Goal: Check status: Check status

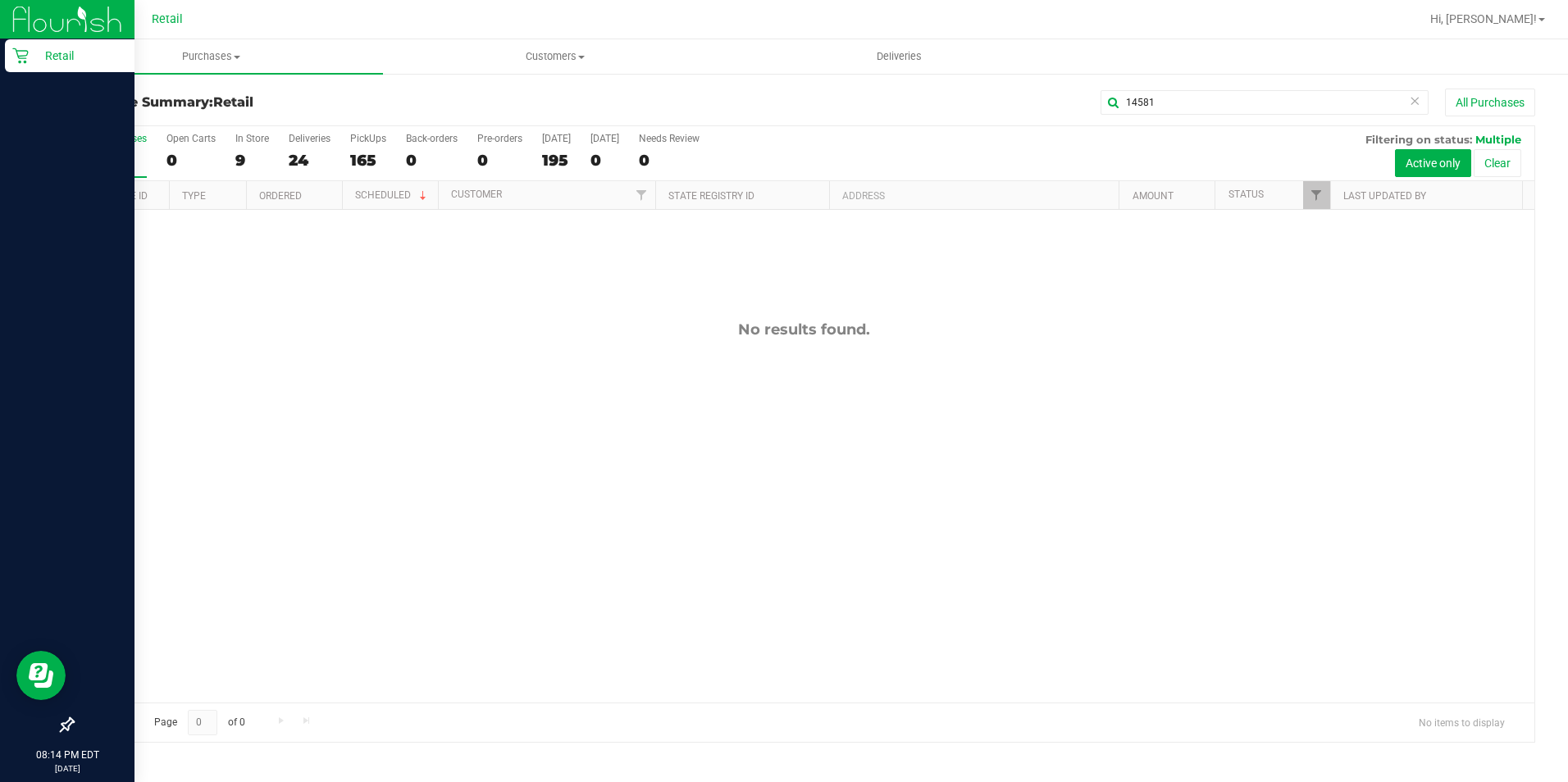
click at [6, 54] on div "Retail" at bounding box center [70, 55] width 130 height 33
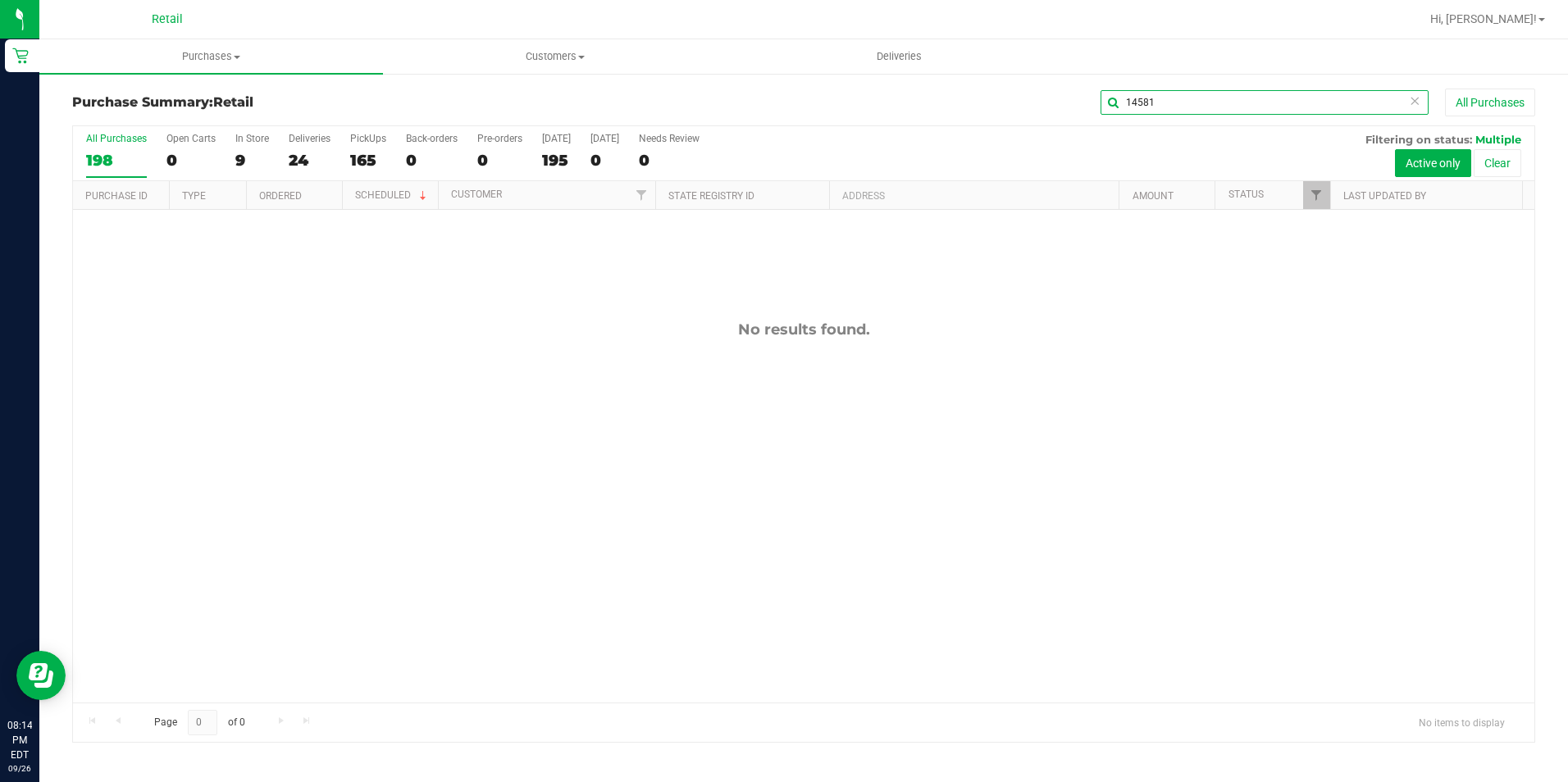
click at [1239, 107] on input "14581" at bounding box center [1264, 102] width 328 height 24
type input "22859"
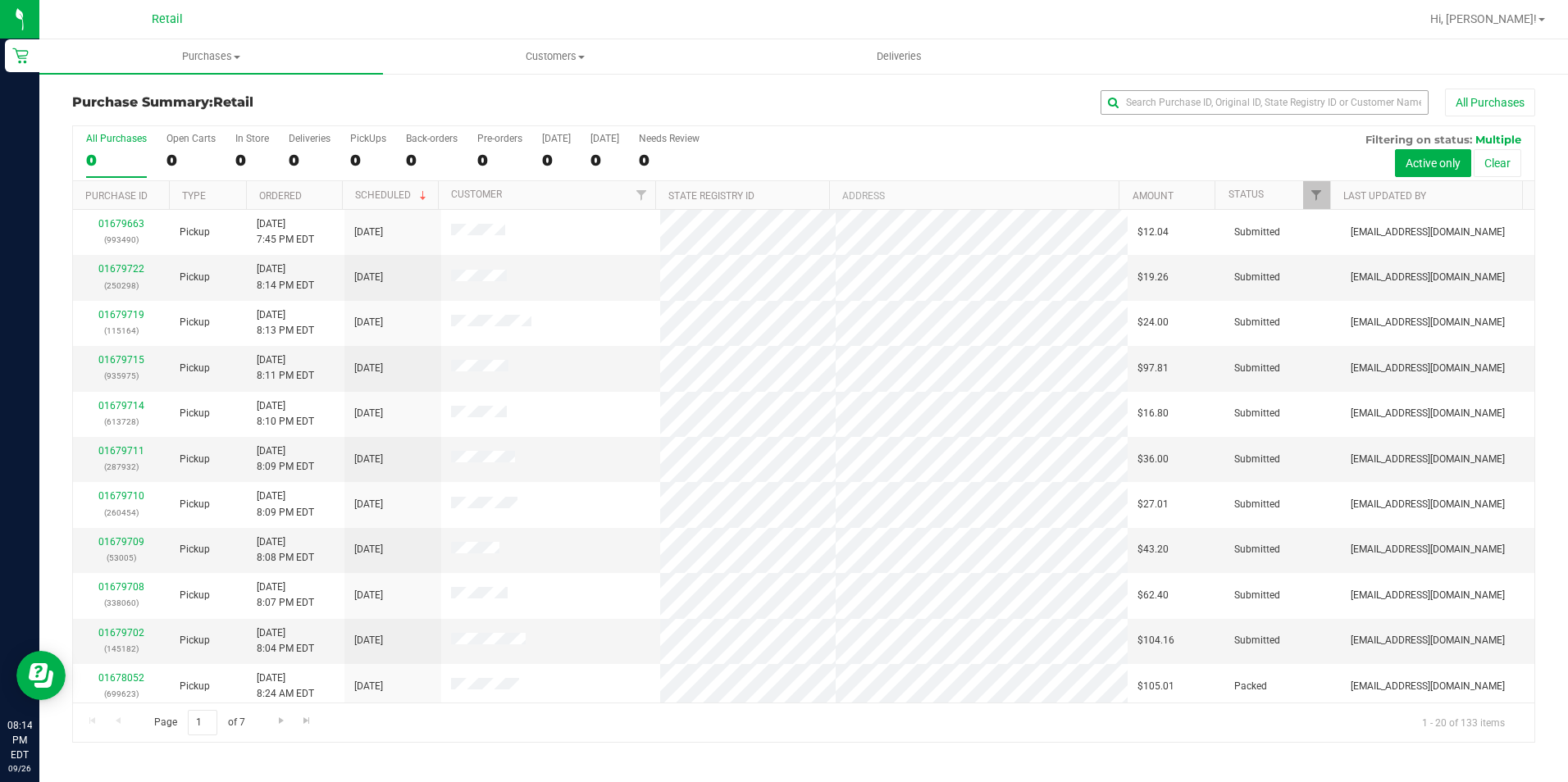
drag, startPoint x: 1144, startPoint y: 116, endPoint x: 1149, endPoint y: 109, distance: 8.6
click at [1149, 109] on div "Purchase Summary: Retail All Purchases" at bounding box center [803, 107] width 1462 height 36
click at [1150, 108] on input "text" at bounding box center [1264, 102] width 328 height 24
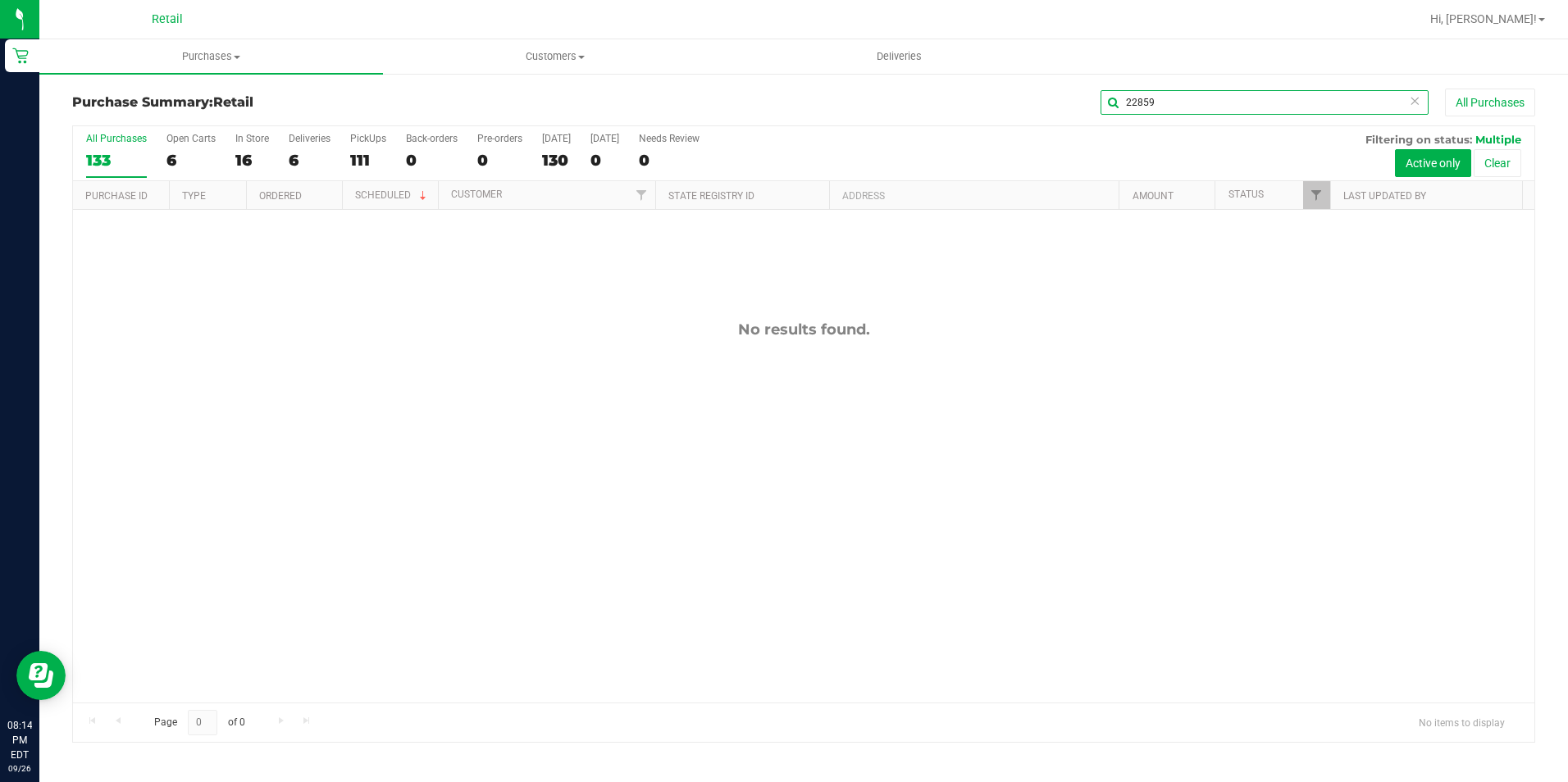
click at [1135, 99] on input "22859" at bounding box center [1264, 102] width 328 height 24
click at [1193, 101] on input "28859" at bounding box center [1264, 102] width 328 height 24
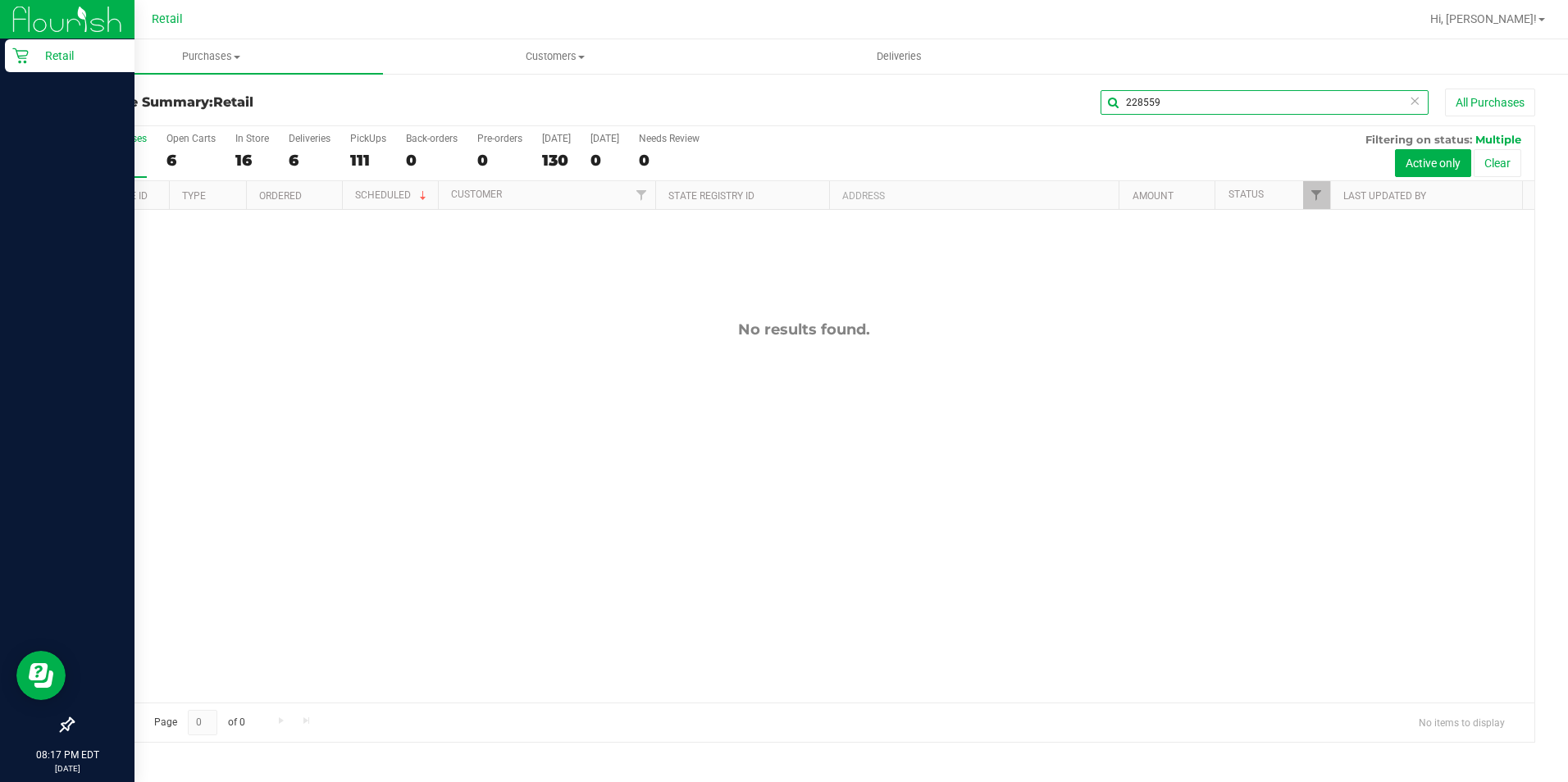
type input "228559"
click at [29, 63] on p "Retail" at bounding box center [78, 55] width 99 height 20
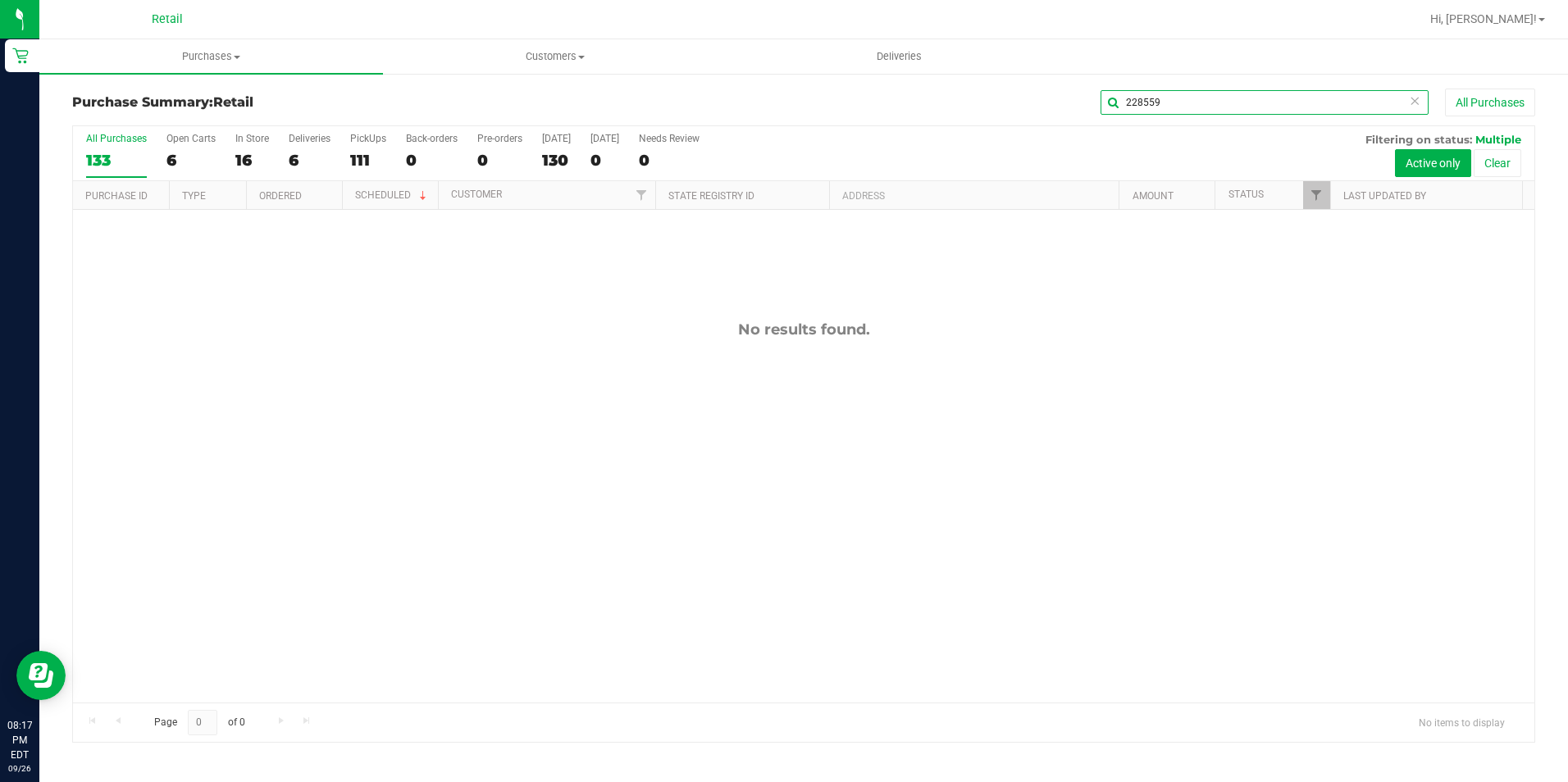
drag, startPoint x: 1202, startPoint y: 100, endPoint x: 1125, endPoint y: 113, distance: 78.1
click at [1125, 113] on input "228559" at bounding box center [1264, 102] width 328 height 24
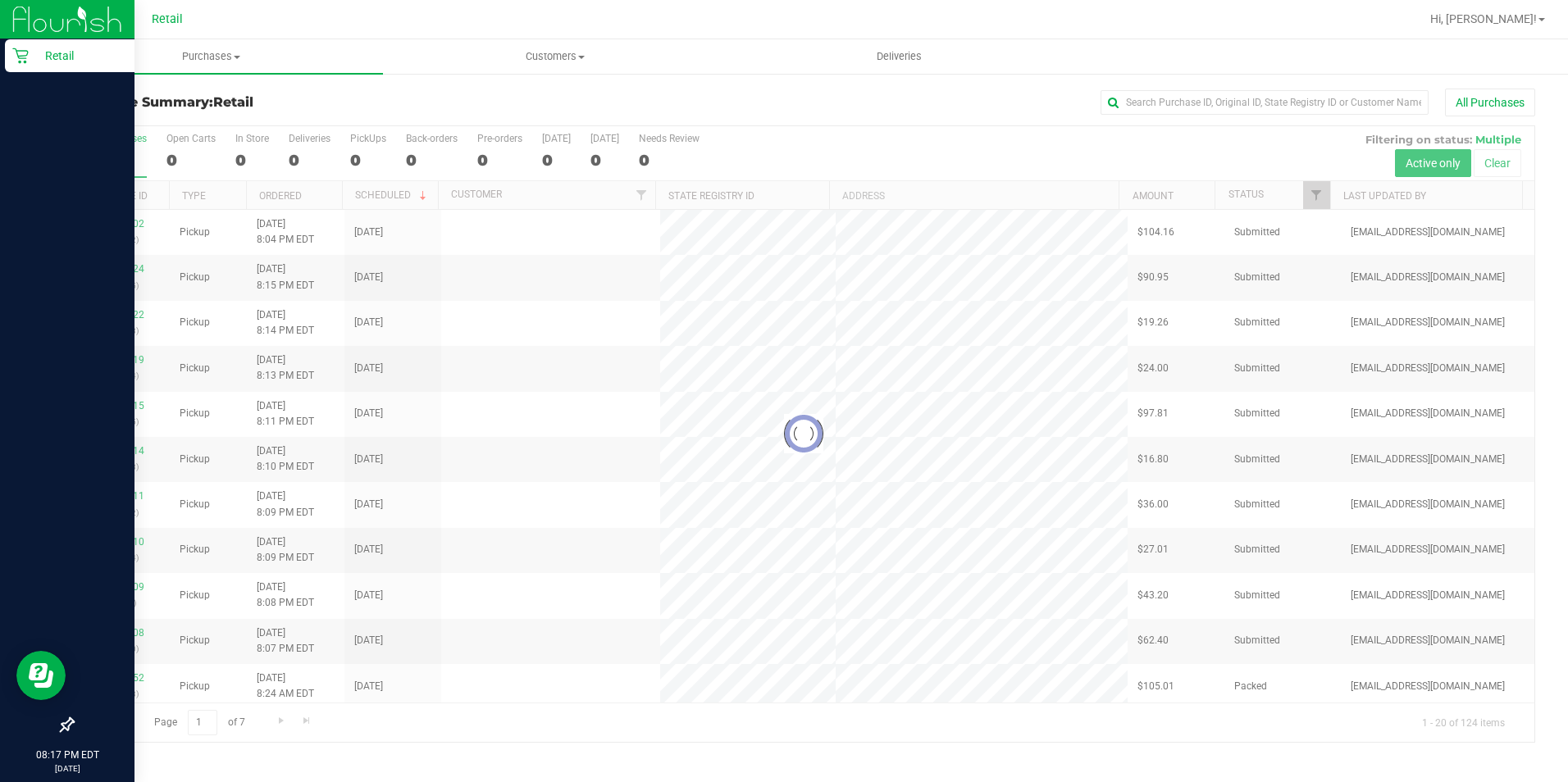
click at [24, 54] on icon at bounding box center [20, 55] width 16 height 16
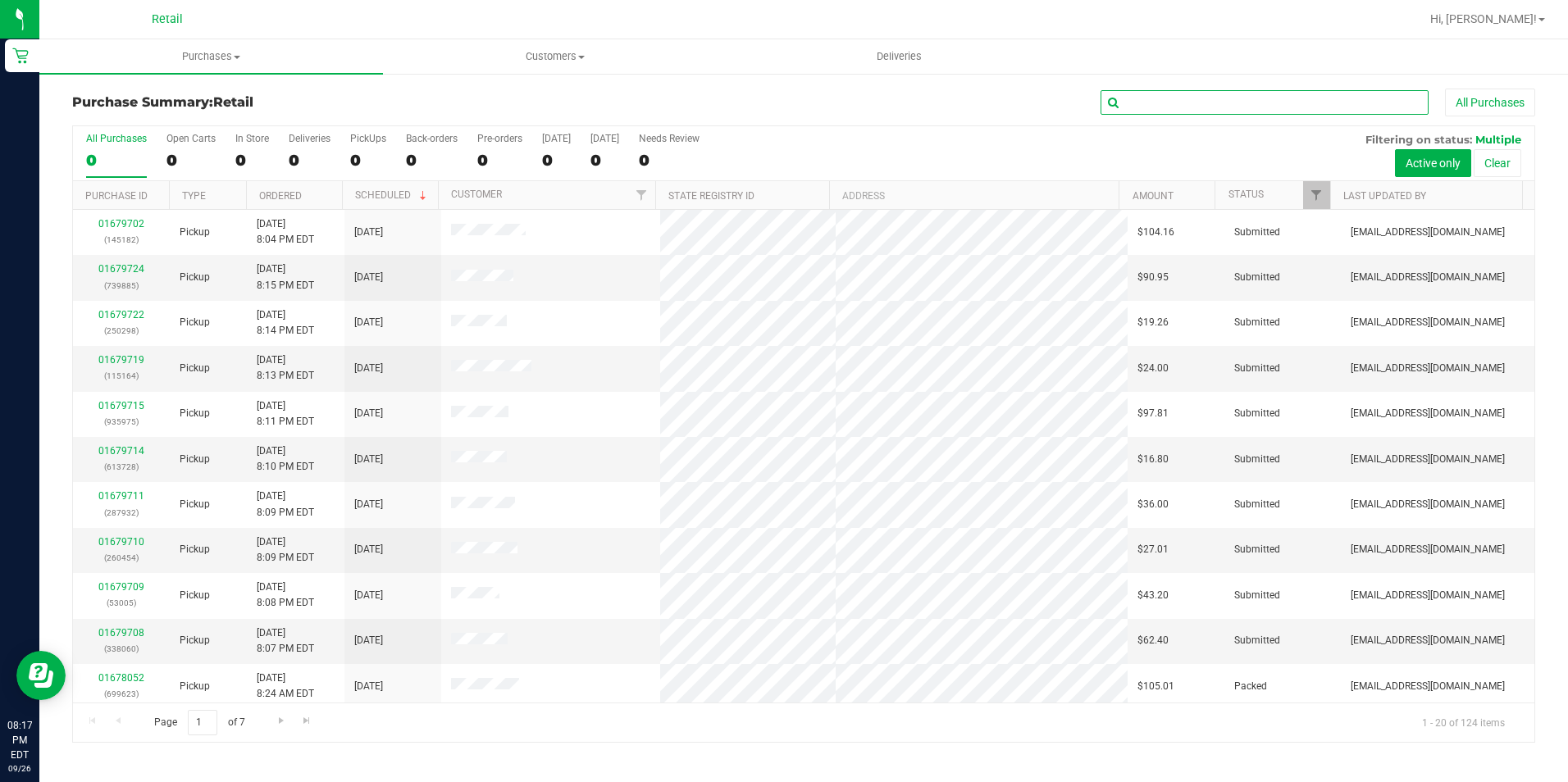
click at [1212, 103] on input "text" at bounding box center [1264, 102] width 328 height 24
paste input "228559"
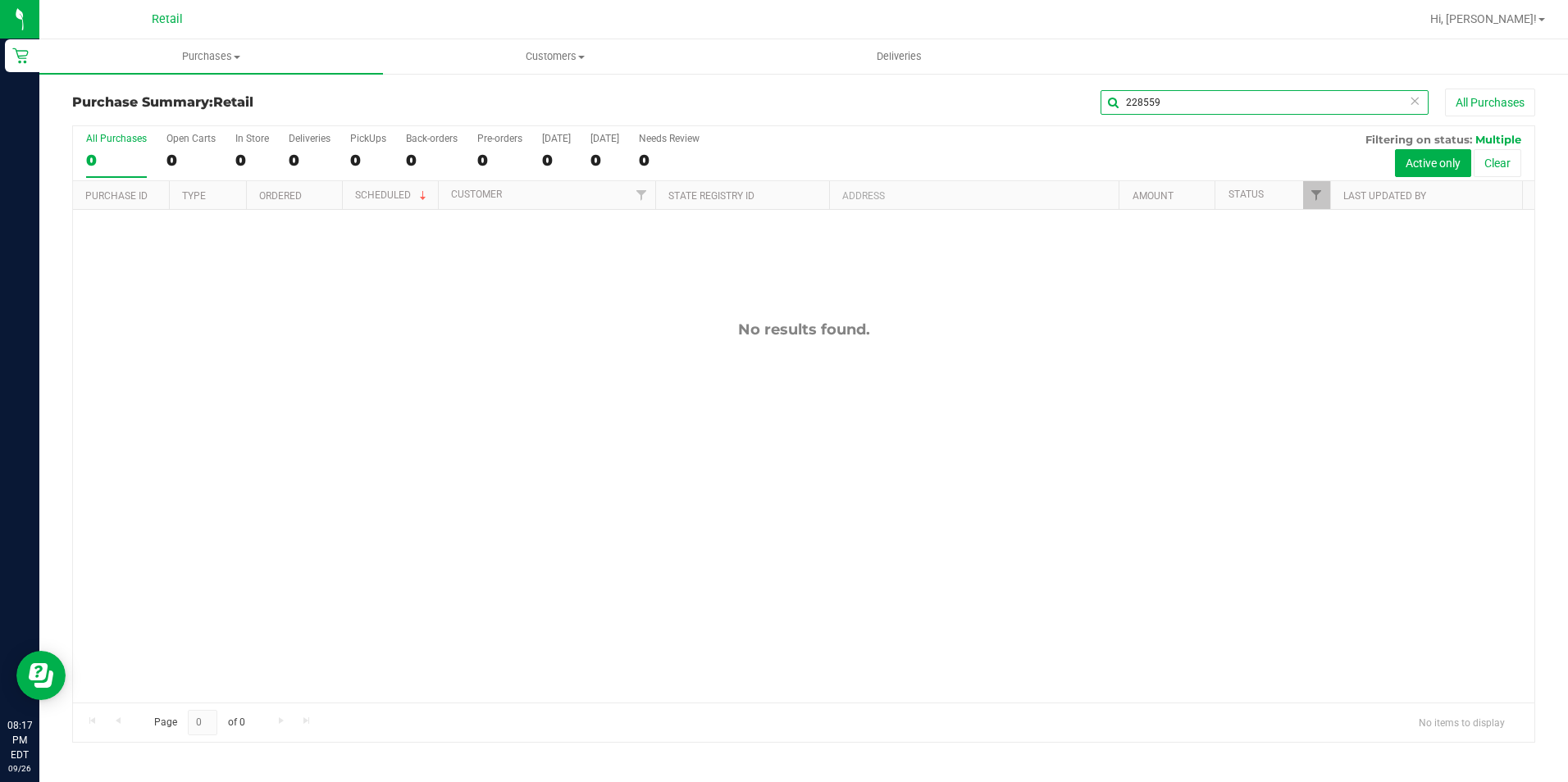
drag, startPoint x: 1159, startPoint y: 107, endPoint x: 1091, endPoint y: 130, distance: 71.8
click at [1091, 130] on div "Purchase Summary: Retail 228559 All Purchases All Purchases 0 Open Carts 0 In S…" at bounding box center [803, 415] width 1462 height 654
type input "228559"
click at [366, 152] on div "102" at bounding box center [368, 160] width 36 height 19
click at [0, 0] on input "PickUps 102" at bounding box center [0, 0] width 0 height 0
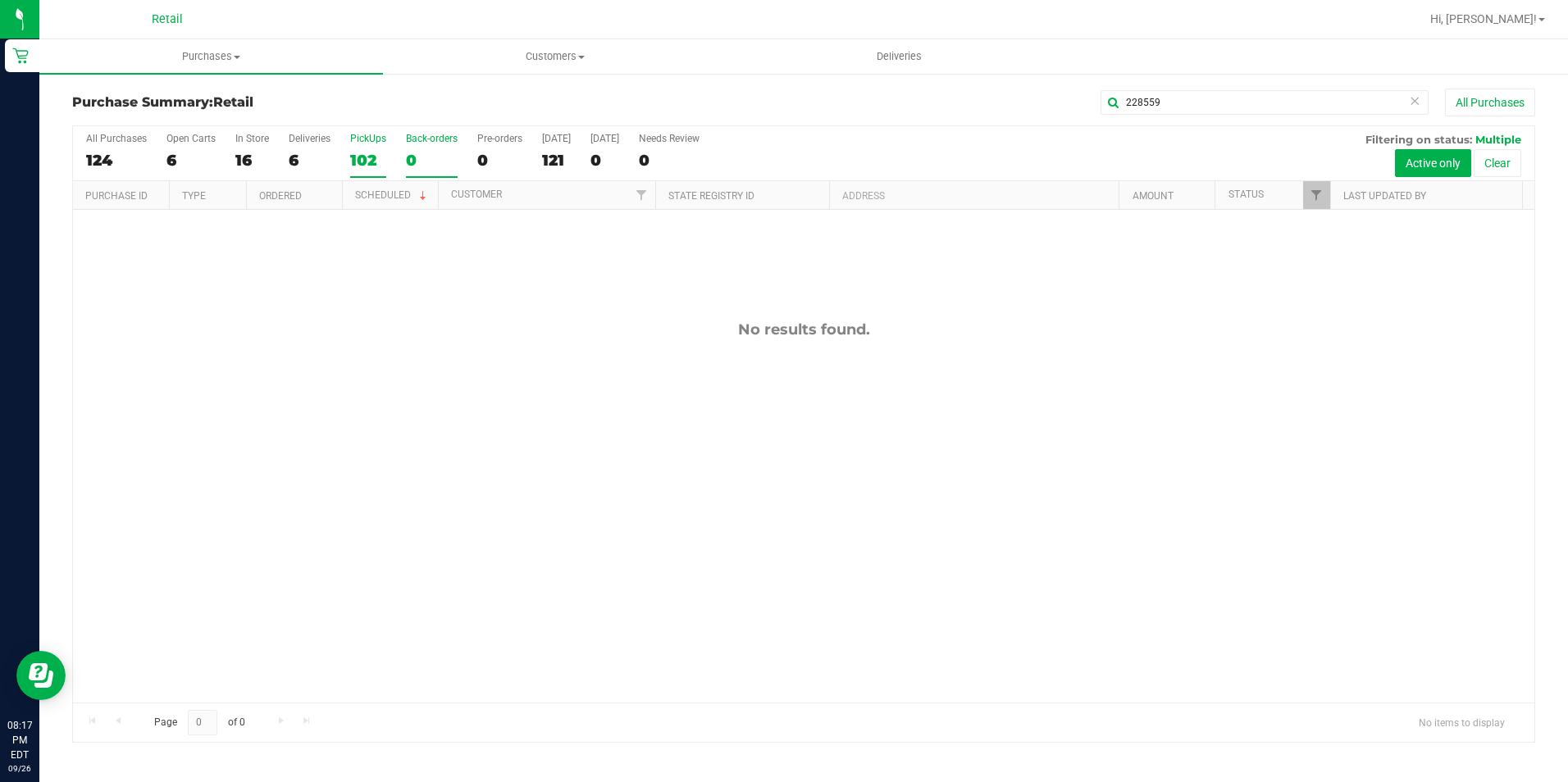
click at [408, 135] on div "Back-orders" at bounding box center [431, 138] width 52 height 11
click at [0, 0] on input "Back-orders 0" at bounding box center [0, 0] width 0 height 0
click at [371, 169] on div "102" at bounding box center [368, 160] width 36 height 19
click at [0, 0] on input "PickUps 102" at bounding box center [0, 0] width 0 height 0
click at [551, 152] on div "120" at bounding box center [556, 160] width 29 height 19
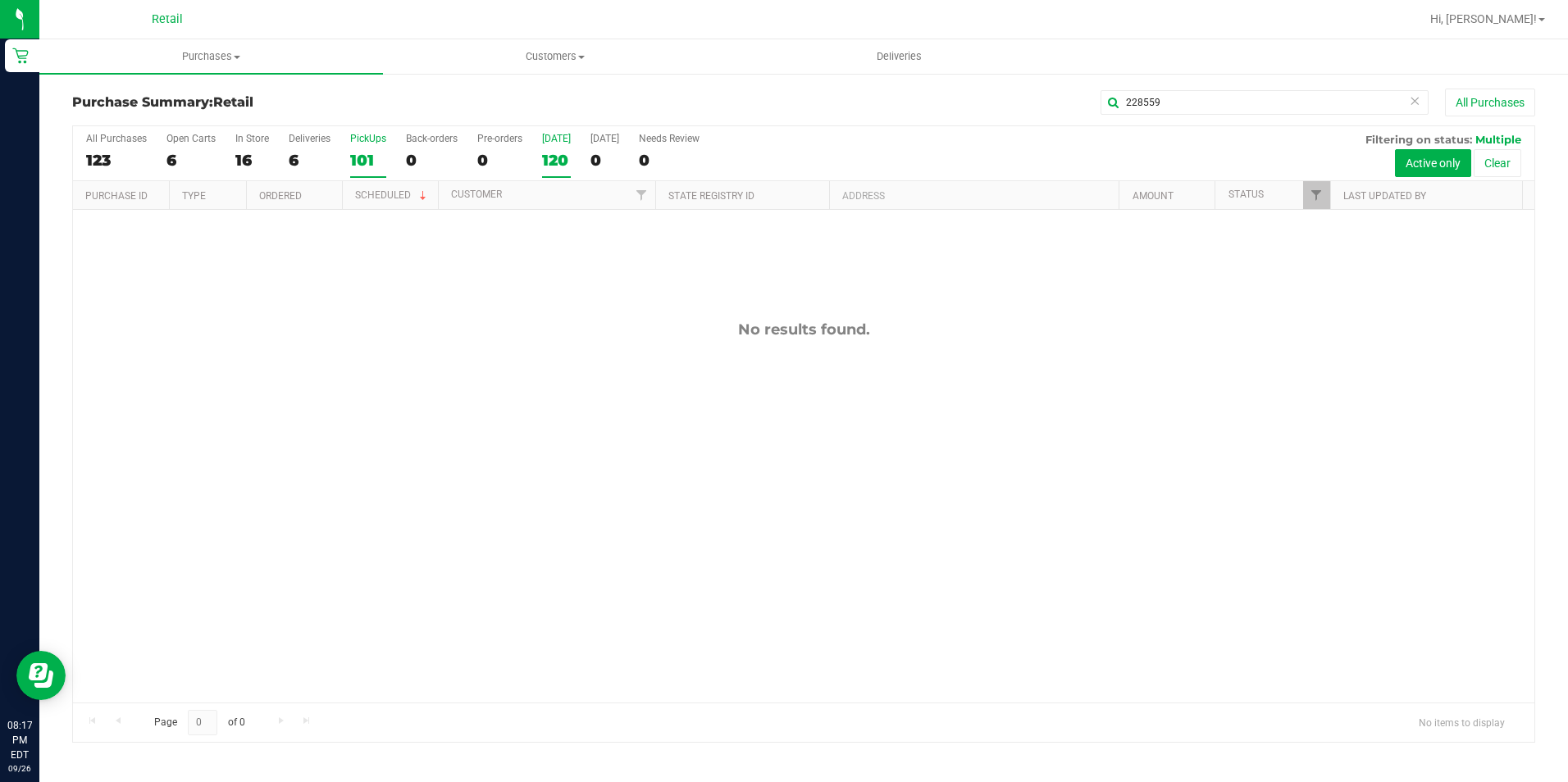
click at [0, 0] on input "Today 120" at bounding box center [0, 0] width 0 height 0
click at [343, 160] on div "All Purchases 123 Open Carts 6 In Store 16 Deliveries 6 PickUps 101 Back-orders…" at bounding box center [803, 153] width 1461 height 55
click at [346, 158] on div "All Purchases 123 Open Carts 6 In Store 16 Deliveries 6 PickUps 101 Back-orders…" at bounding box center [803, 153] width 1461 height 55
click at [366, 146] on label "PickUps 101" at bounding box center [368, 155] width 36 height 45
click at [0, 0] on input "PickUps 101" at bounding box center [0, 0] width 0 height 0
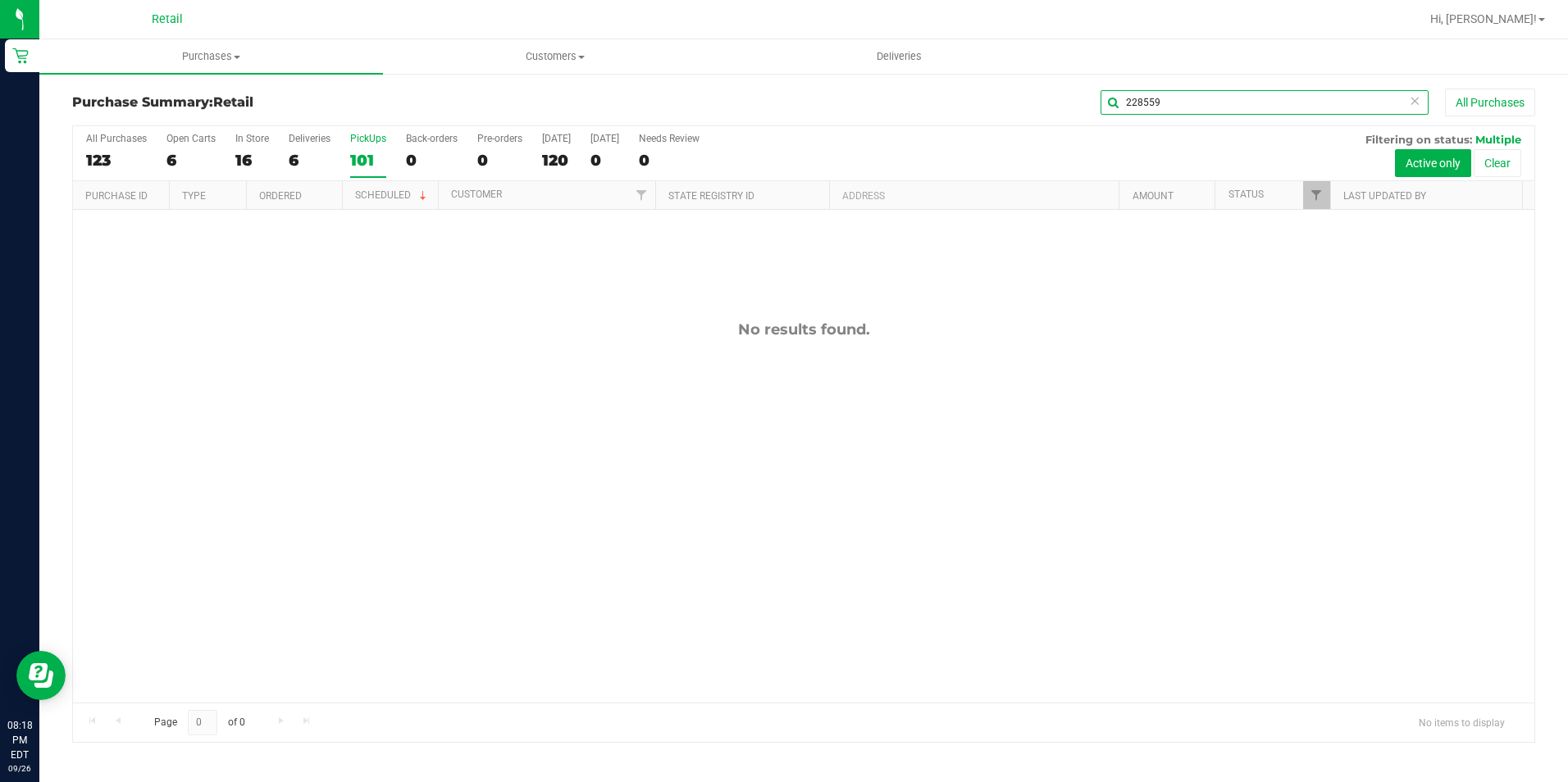
click at [1190, 111] on input "228559" at bounding box center [1264, 102] width 328 height 24
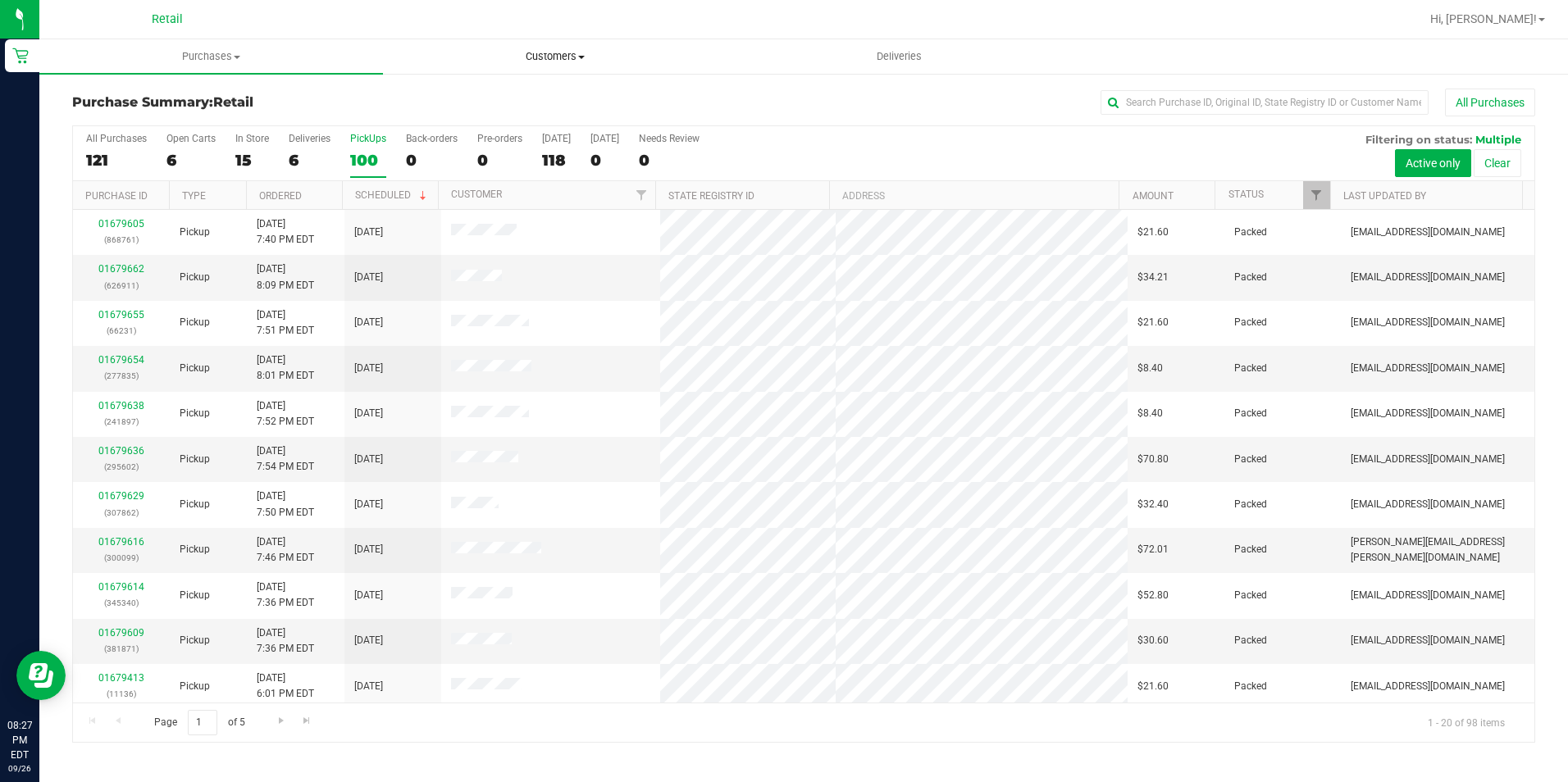
click at [556, 67] on uib-tab-heading "Customers All customers Add a new customer All physicians" at bounding box center [554, 56] width 342 height 33
click at [477, 100] on span "All customers" at bounding box center [442, 99] width 118 height 14
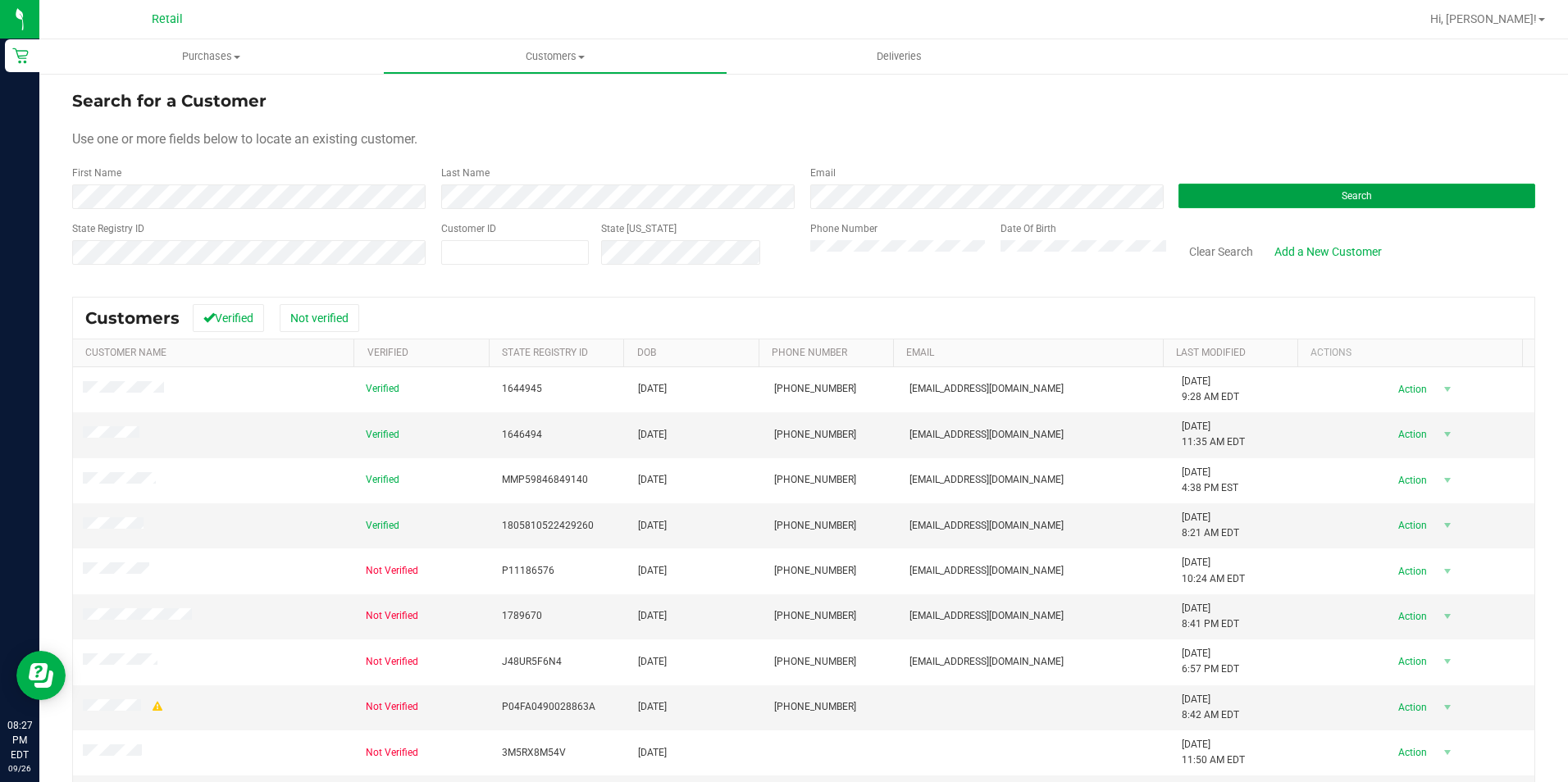
click at [1178, 184] on button "Search" at bounding box center [1357, 196] width 357 height 24
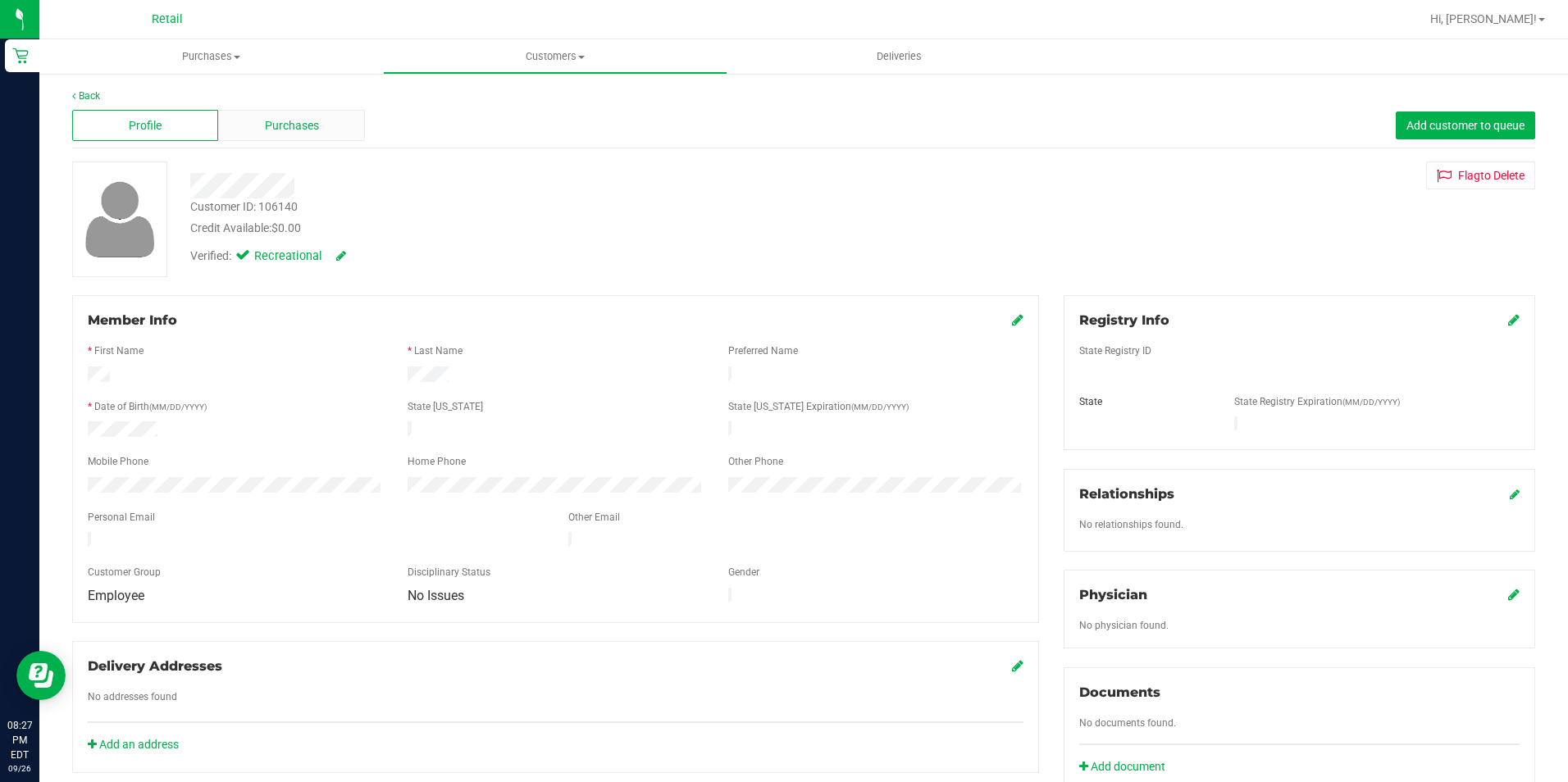
click at [275, 128] on span "Purchases" at bounding box center [292, 126] width 54 height 17
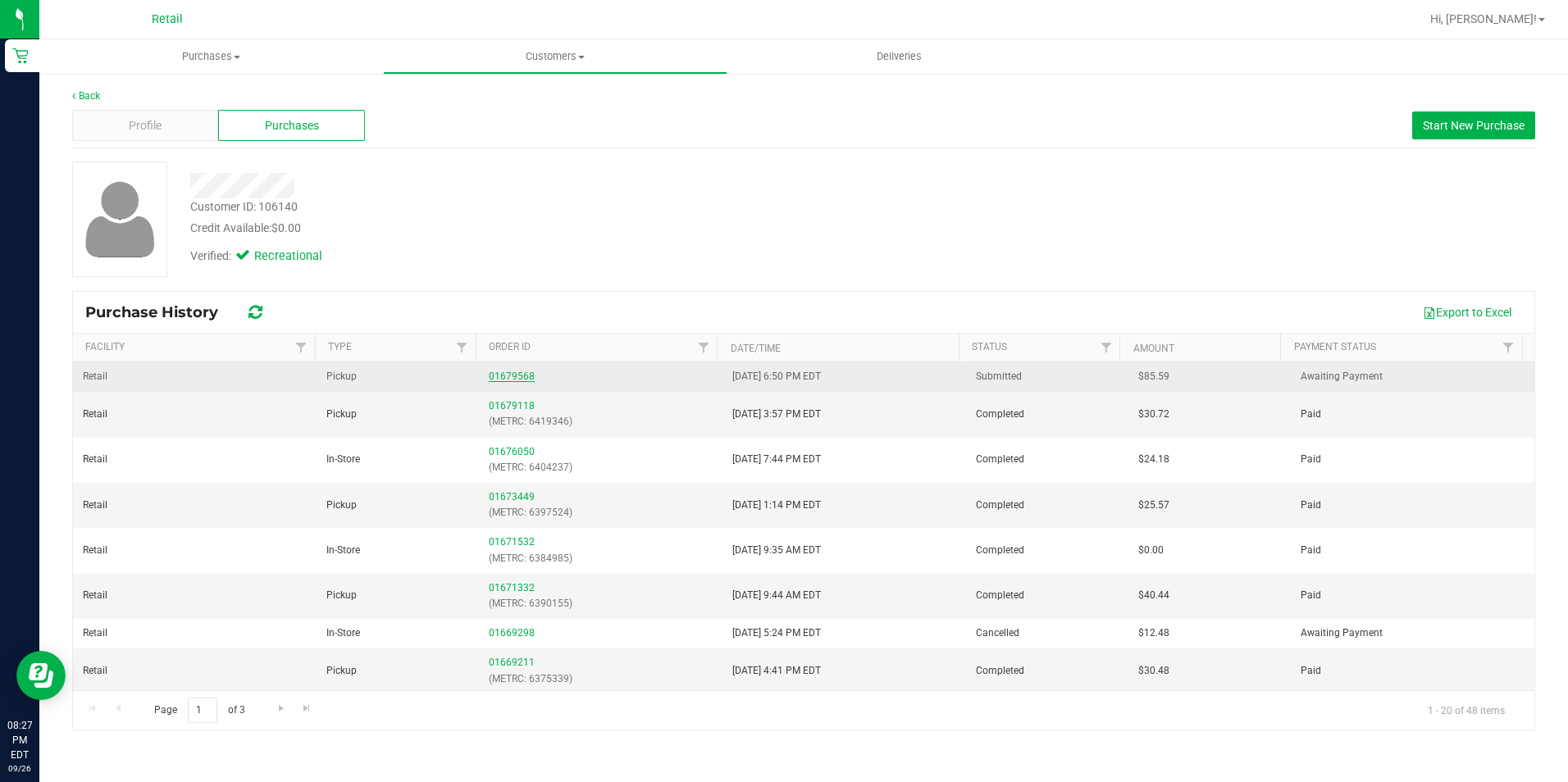
click at [516, 378] on link "01679568" at bounding box center [511, 376] width 46 height 11
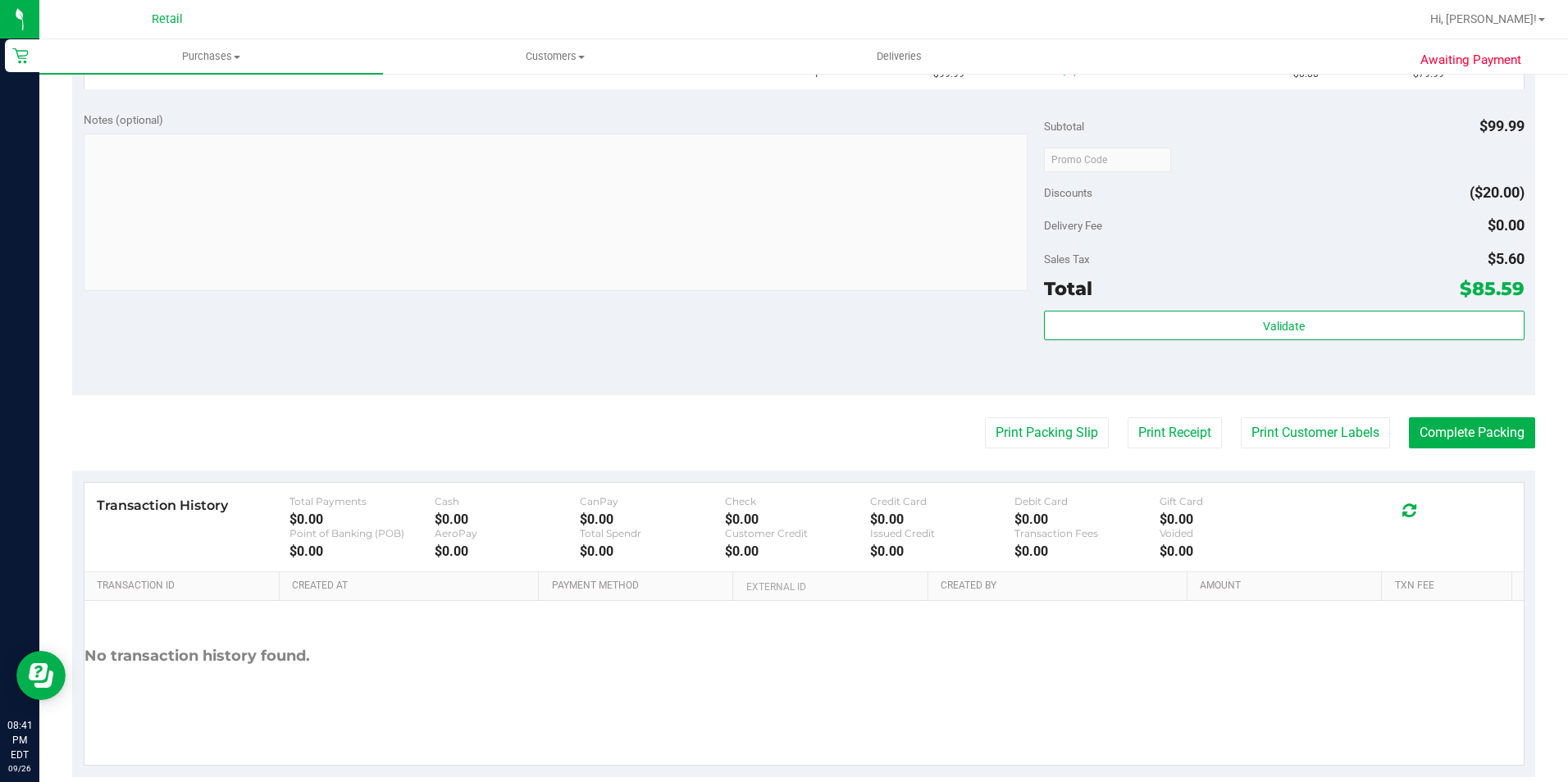
scroll to position [82, 0]
